Goal: Information Seeking & Learning: Check status

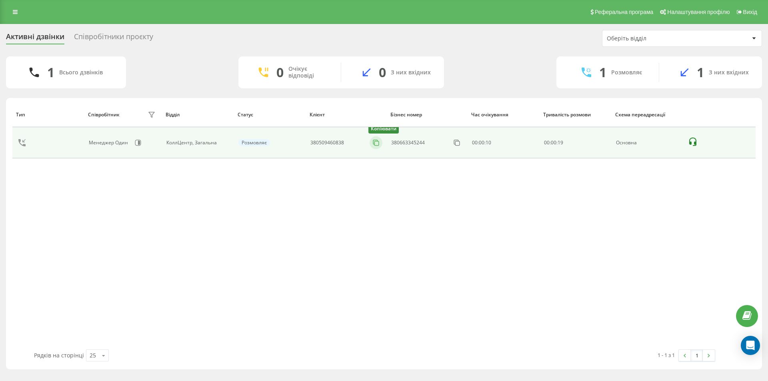
click at [376, 144] on icon at bounding box center [376, 143] width 8 height 8
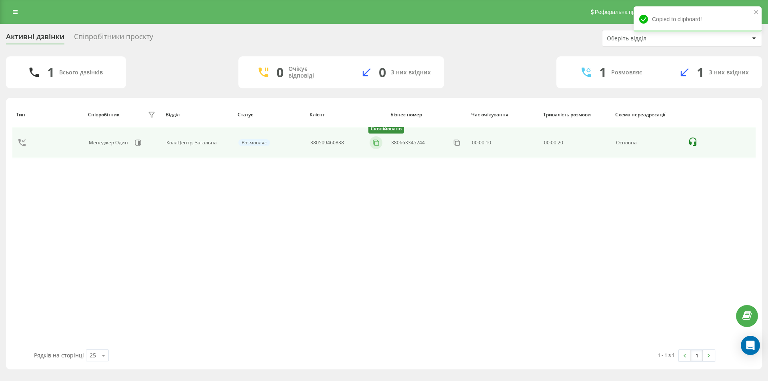
click at [376, 144] on icon at bounding box center [376, 143] width 8 height 8
click at [378, 138] on button at bounding box center [376, 142] width 13 height 9
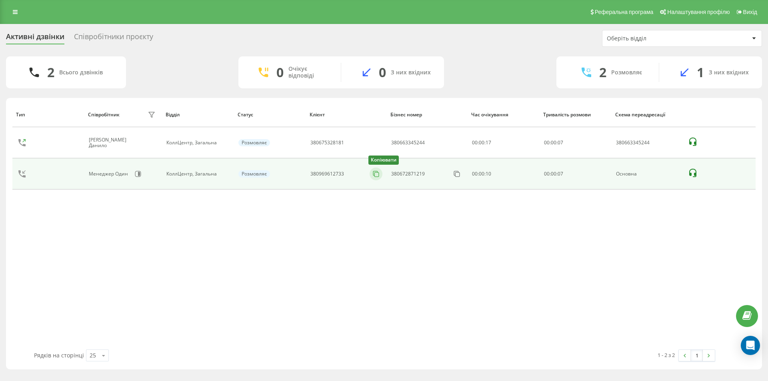
click at [374, 172] on icon at bounding box center [376, 174] width 8 height 8
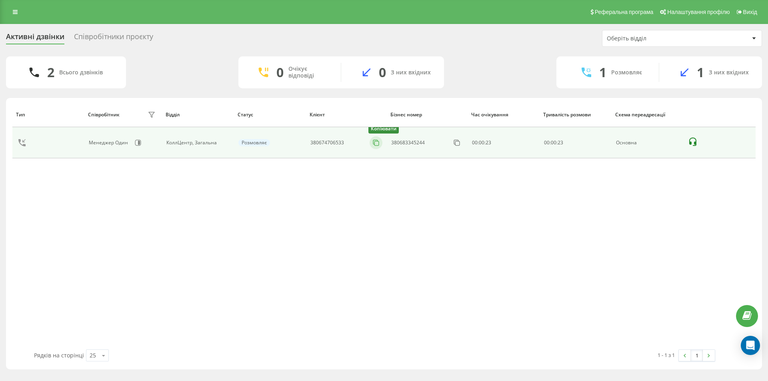
click at [376, 141] on icon at bounding box center [376, 143] width 8 height 8
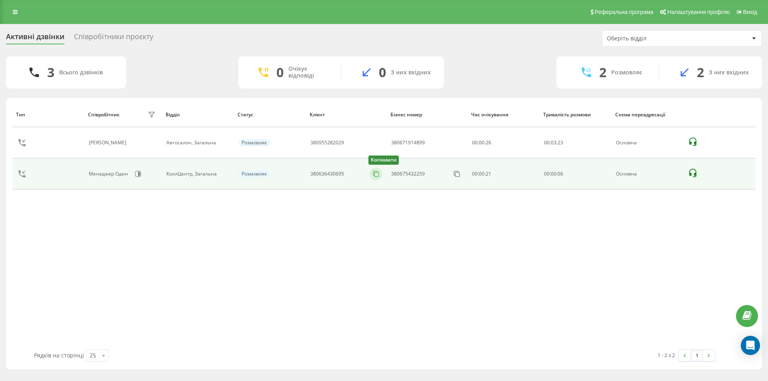
click at [374, 171] on icon at bounding box center [376, 174] width 8 height 8
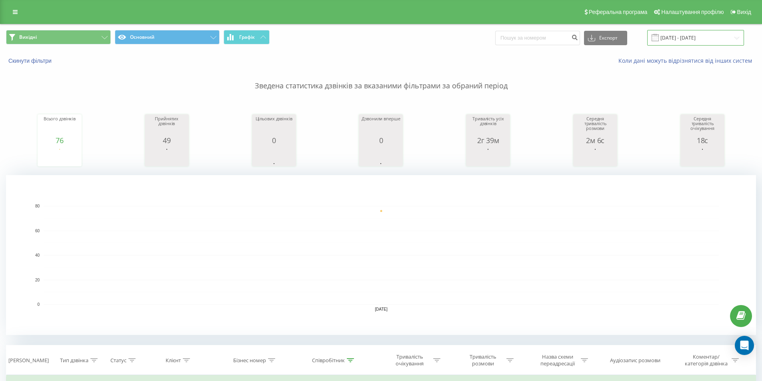
click at [685, 34] on input "[DATE] - [DATE]" at bounding box center [695, 38] width 97 height 16
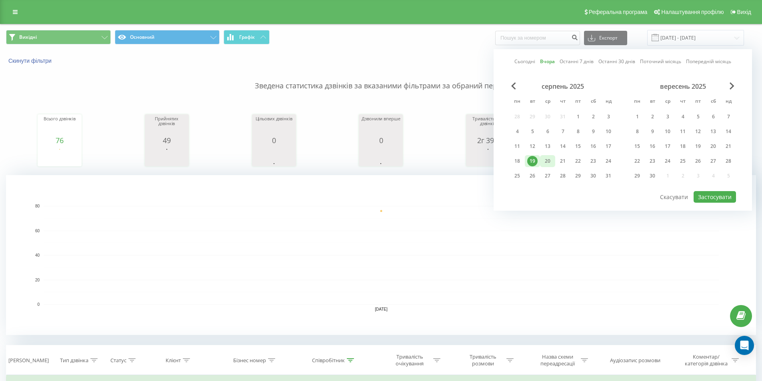
click at [548, 163] on div "20" at bounding box center [547, 161] width 10 height 10
click at [700, 196] on button "Застосувати" at bounding box center [715, 197] width 42 height 12
type input "[DATE] - [DATE]"
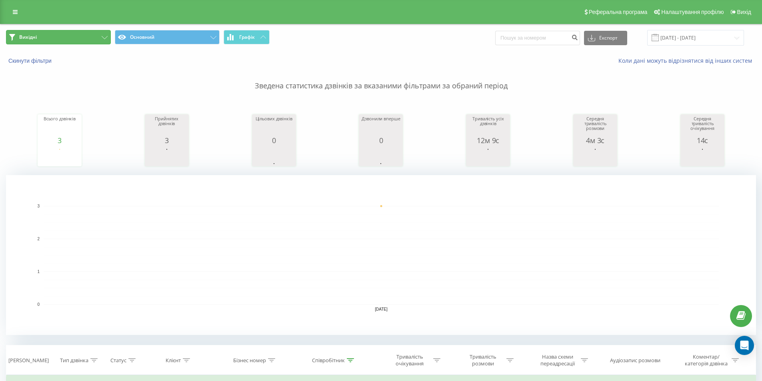
click at [82, 38] on button "Вихідні" at bounding box center [58, 37] width 105 height 14
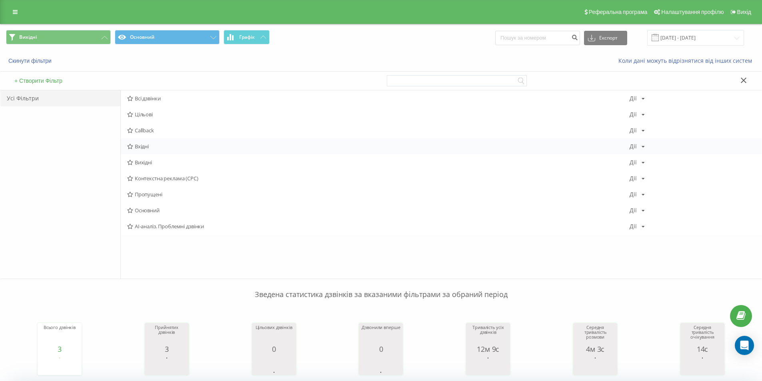
click at [144, 148] on span "Вхідні" at bounding box center [378, 147] width 502 height 6
